Goal: Task Accomplishment & Management: Complete application form

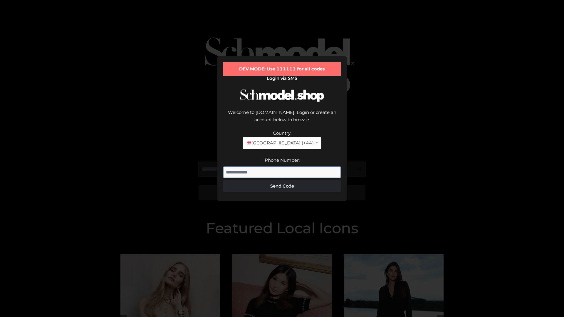
click at [282, 167] on input "Phone Number:" at bounding box center [282, 173] width 118 height 12
type input "**********"
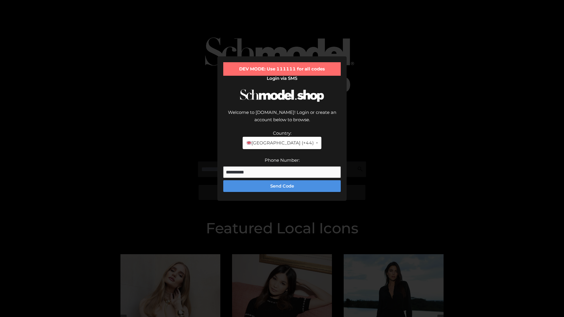
click at [282, 180] on button "Send Code" at bounding box center [282, 186] width 118 height 12
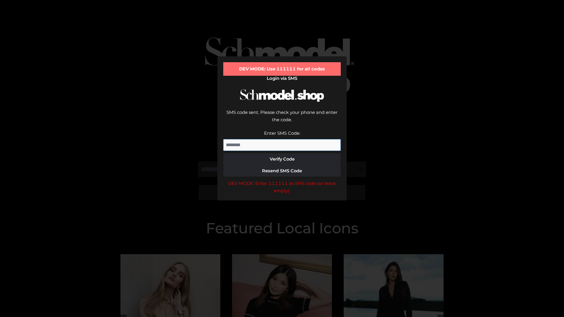
click at [282, 139] on input "Enter SMS Code:" at bounding box center [282, 145] width 118 height 12
type input "******"
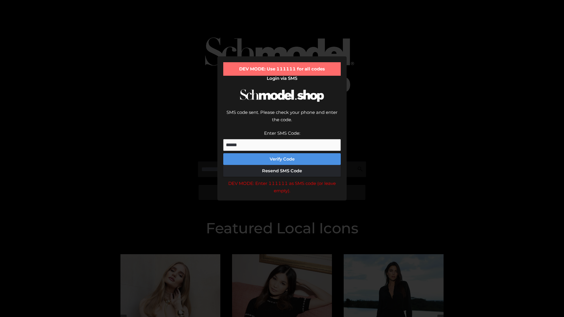
click at [282, 153] on button "Verify Code" at bounding box center [282, 159] width 118 height 12
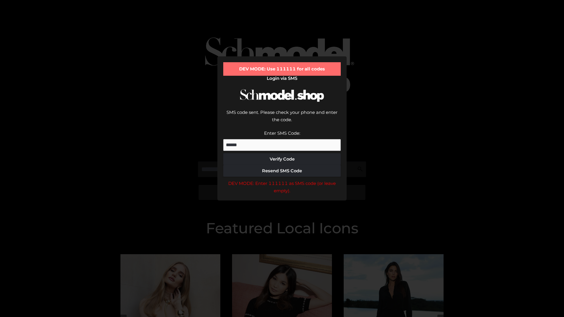
click at [282, 180] on div "DEV MODE: Enter 111111 as SMS code (or leave empty)." at bounding box center [282, 187] width 118 height 15
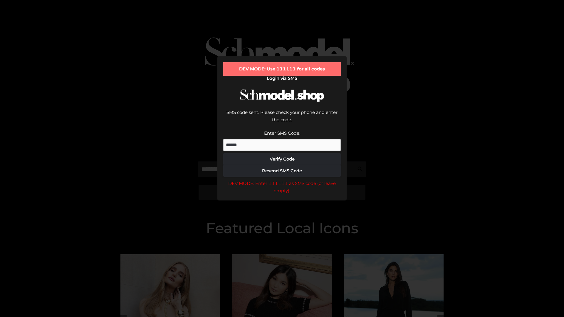
click at [282, 180] on div "DEV MODE: Enter 111111 as SMS code (or leave empty)." at bounding box center [282, 187] width 118 height 15
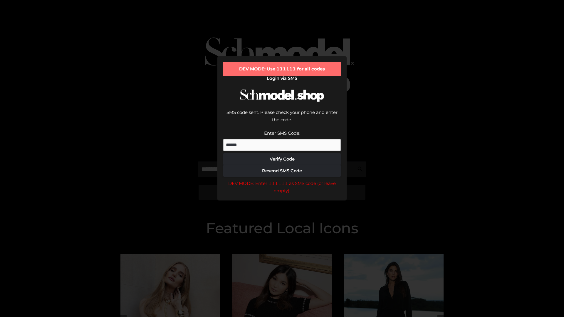
click at [282, 180] on div "DEV MODE: Enter 111111 as SMS code (or leave empty)." at bounding box center [282, 187] width 118 height 15
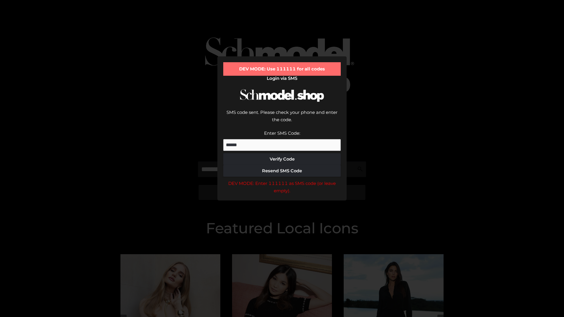
click at [282, 180] on div "DEV MODE: Enter 111111 as SMS code (or leave empty)." at bounding box center [282, 187] width 118 height 15
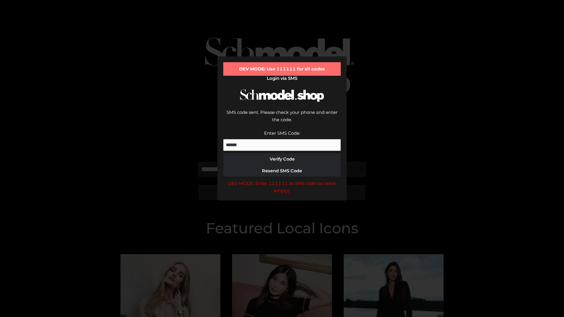
click at [282, 180] on div "DEV MODE: Enter 111111 as SMS code (or leave empty)." at bounding box center [282, 187] width 118 height 15
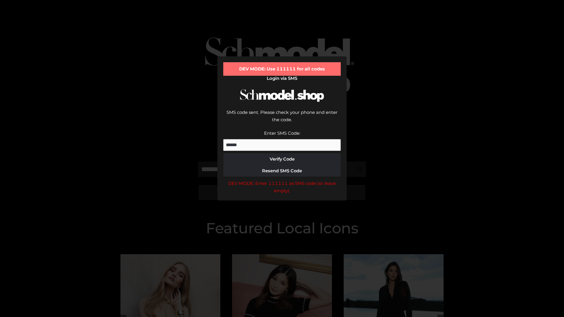
click at [282, 180] on div "DEV MODE: Enter 111111 as SMS code (or leave empty)." at bounding box center [282, 187] width 118 height 15
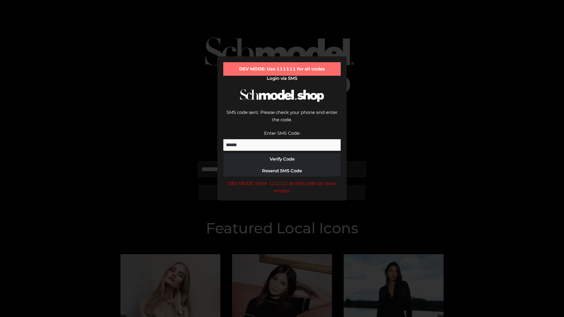
scroll to position [0, 30]
click at [282, 180] on div "DEV MODE: Enter 111111 as SMS code (or leave empty)." at bounding box center [282, 187] width 118 height 15
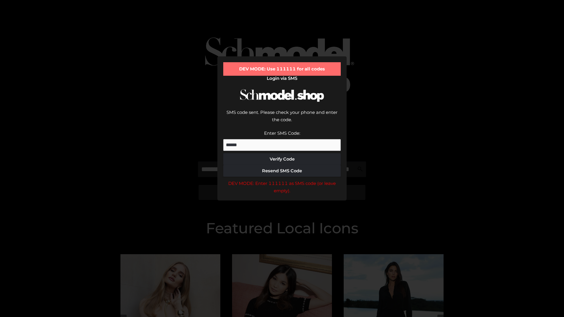
click at [282, 180] on div "DEV MODE: Enter 111111 as SMS code (or leave empty)." at bounding box center [282, 187] width 118 height 15
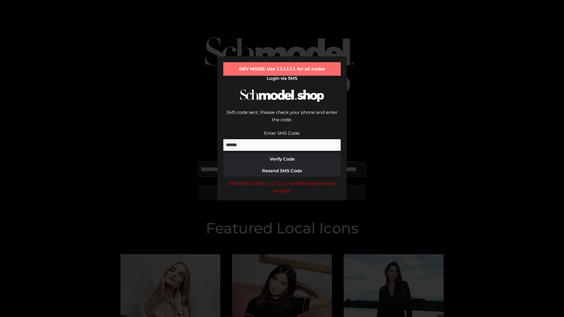
scroll to position [0, 64]
click at [282, 180] on div "DEV MODE: Enter 111111 as SMS code (or leave empty)." at bounding box center [282, 187] width 118 height 15
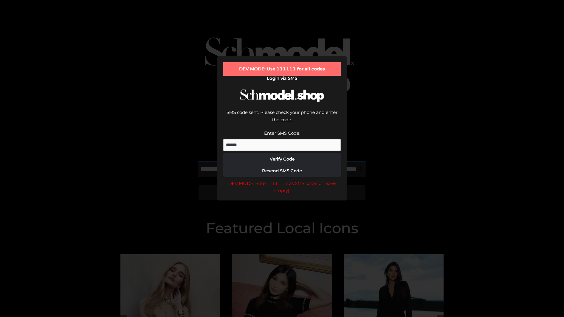
type input "**********"
